Goal: Information Seeking & Learning: Learn about a topic

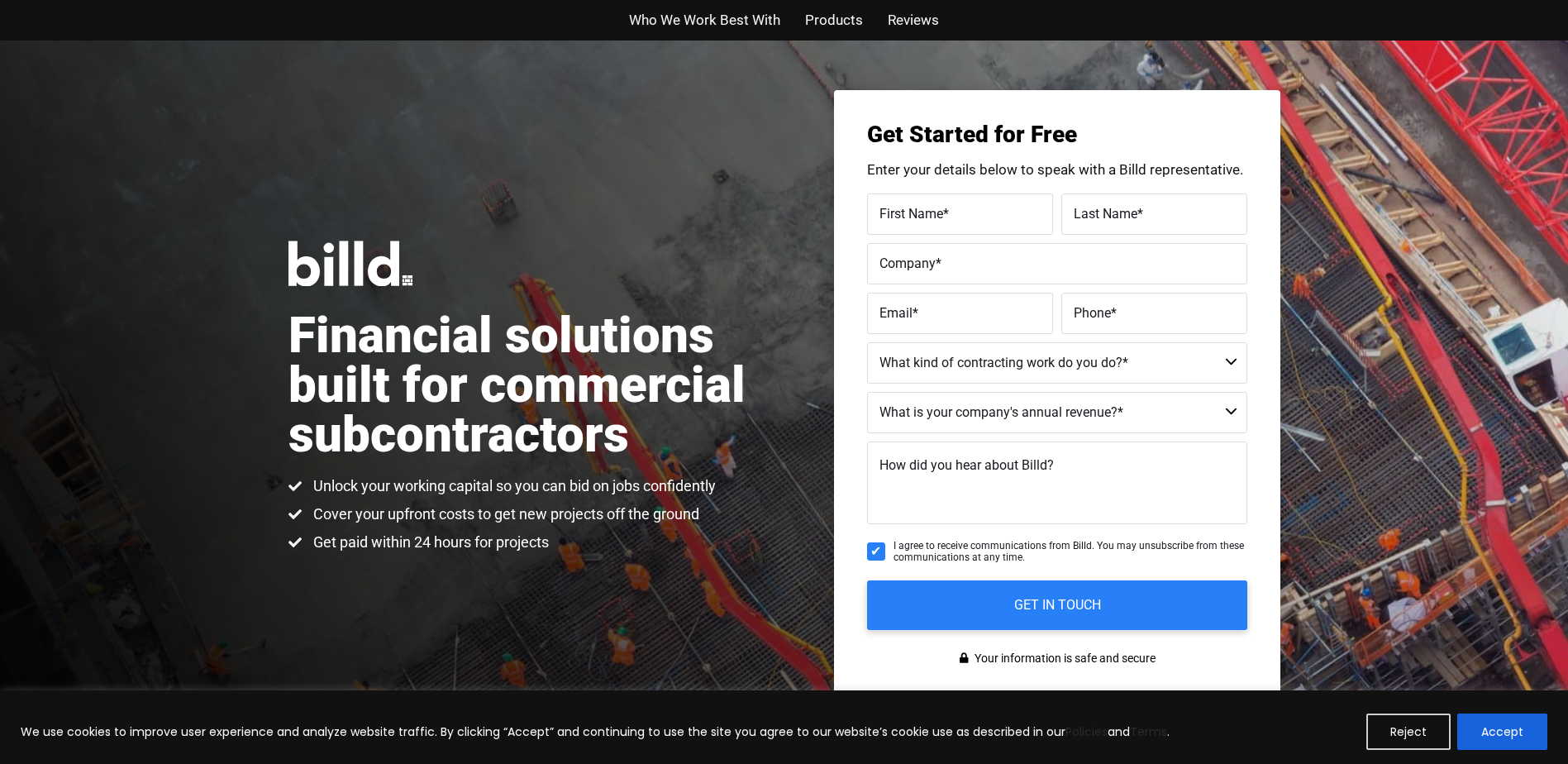
click at [811, 27] on span "Products" at bounding box center [834, 20] width 58 height 24
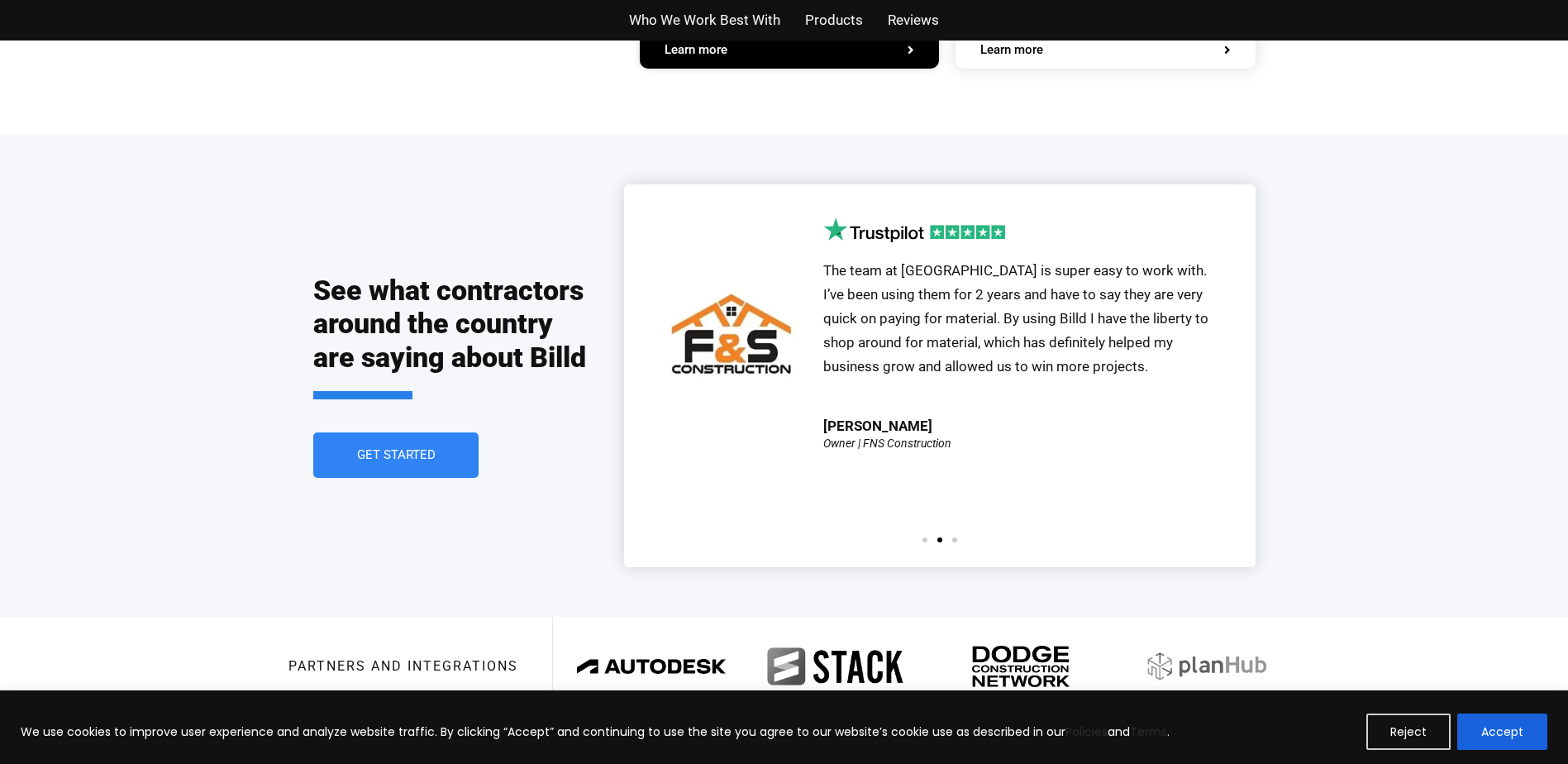
scroll to position [3415, 0]
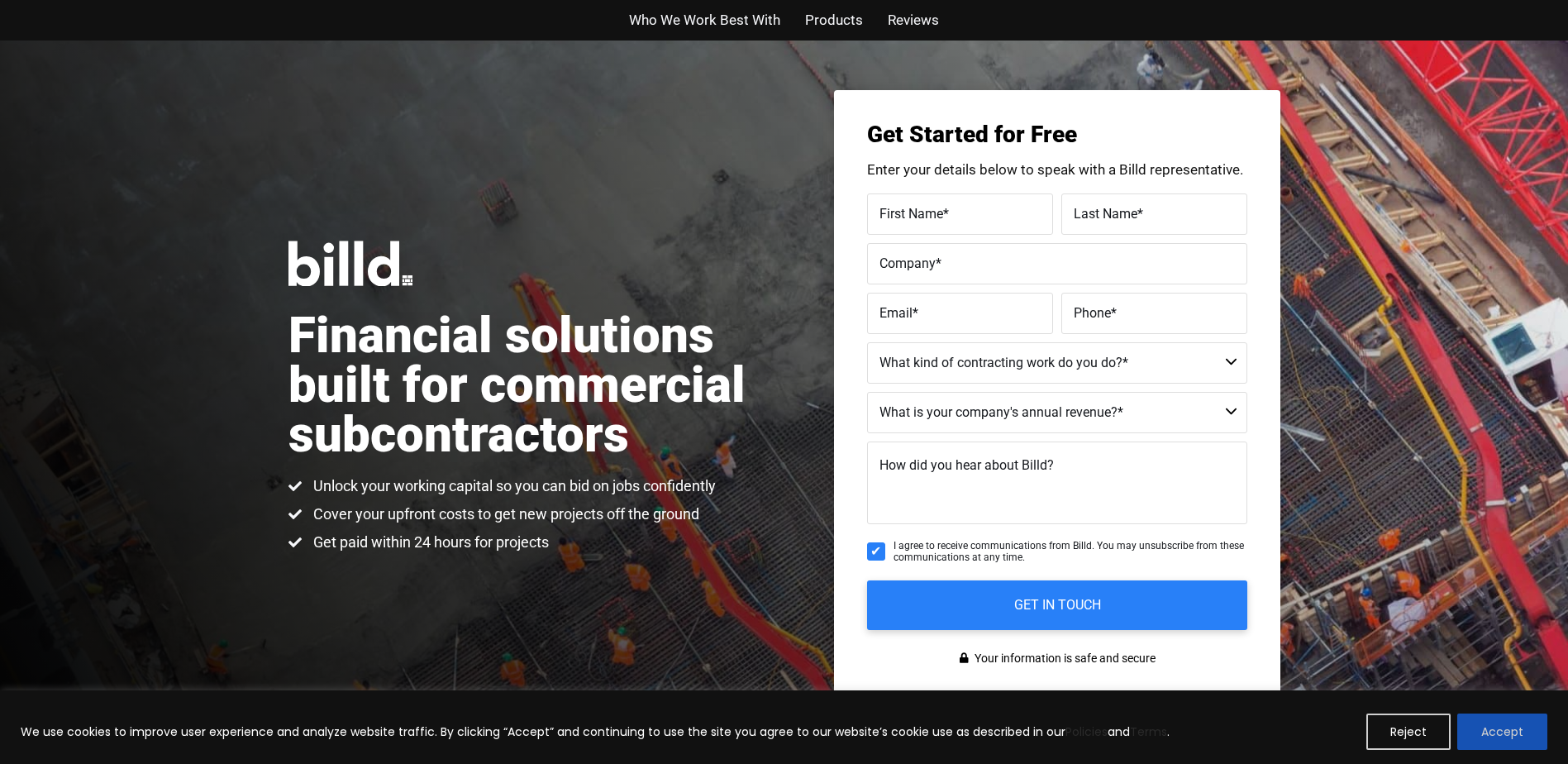
click at [1521, 727] on button "Accept" at bounding box center [1502, 731] width 90 height 37
